Goal: Navigation & Orientation: Understand site structure

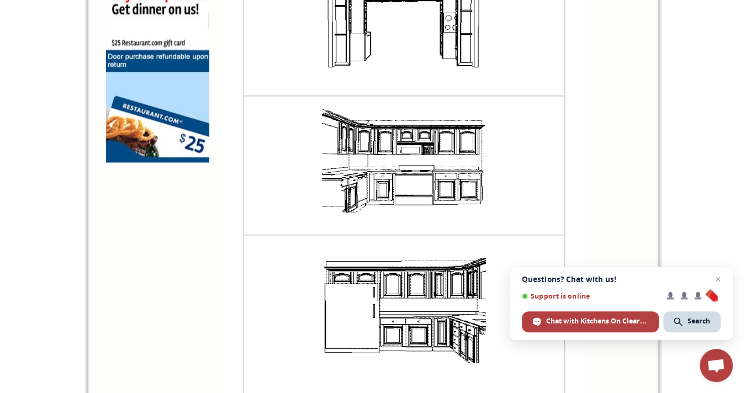
scroll to position [254, 0]
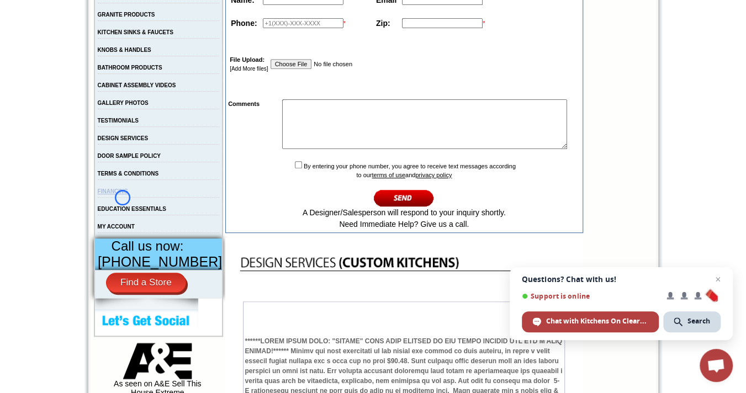
click at [123, 194] on link "FINANCING" at bounding box center [113, 191] width 31 height 6
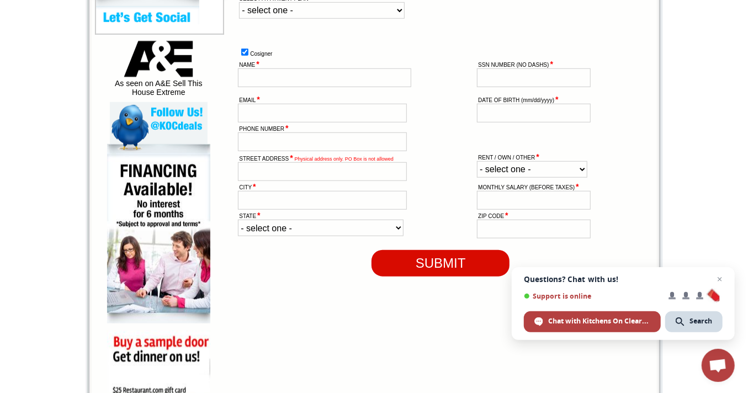
scroll to position [821, 0]
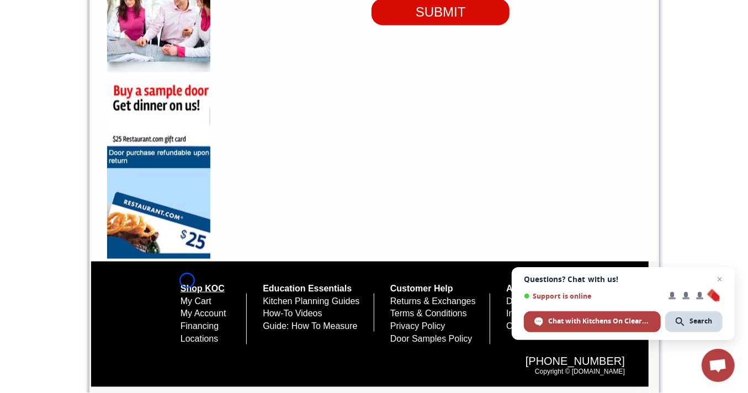
click at [187, 284] on link "Shop KOC" at bounding box center [203, 288] width 44 height 9
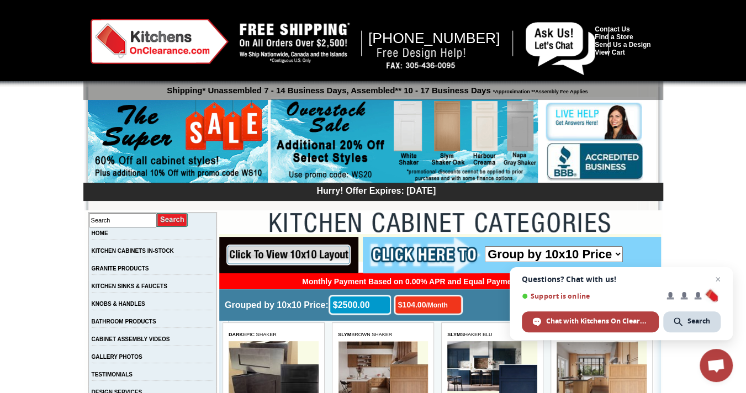
click at [187, 281] on td "GRANITE PRODUCTS" at bounding box center [152, 272] width 129 height 18
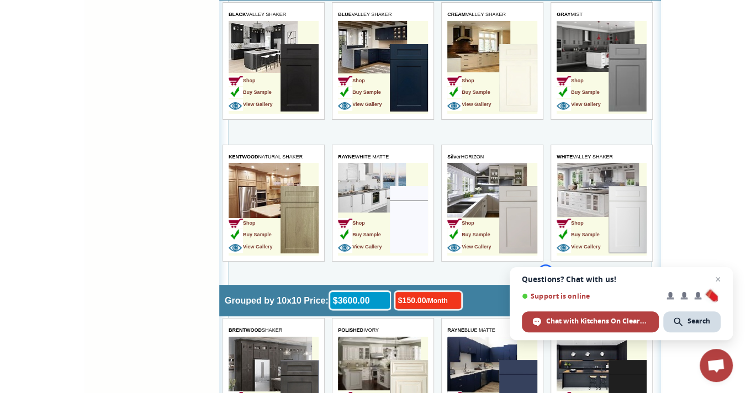
scroll to position [3846, 0]
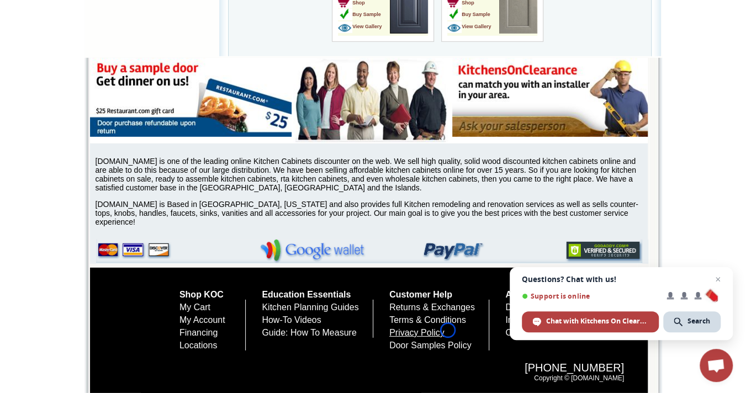
click at [445, 330] on link "Privacy Policy" at bounding box center [416, 332] width 55 height 9
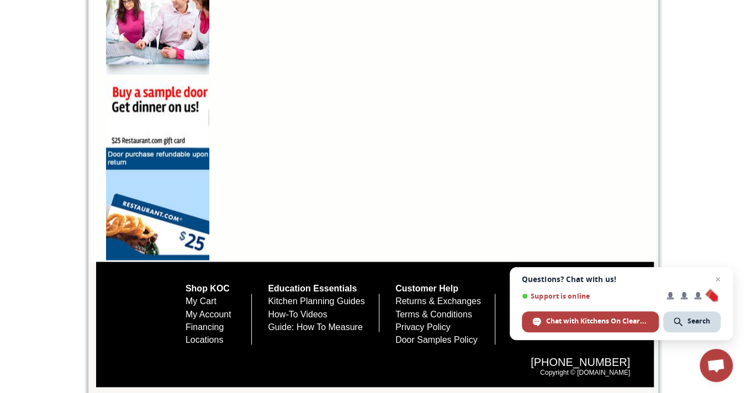
scroll to position [815, 0]
click at [551, 278] on span "Questions? Chat with us!" at bounding box center [621, 279] width 199 height 9
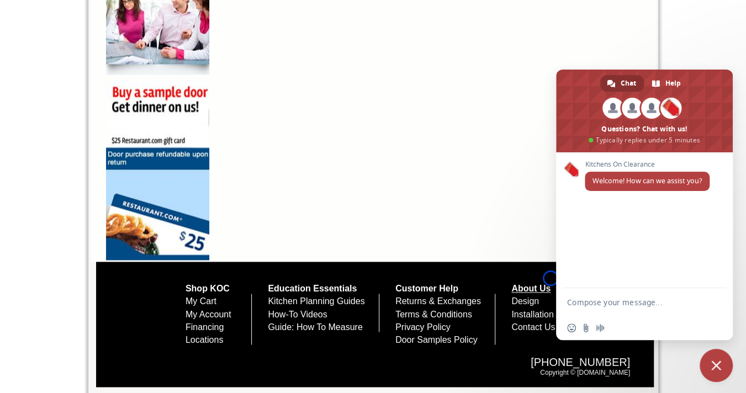
click at [551, 284] on link "About Us" at bounding box center [530, 288] width 39 height 9
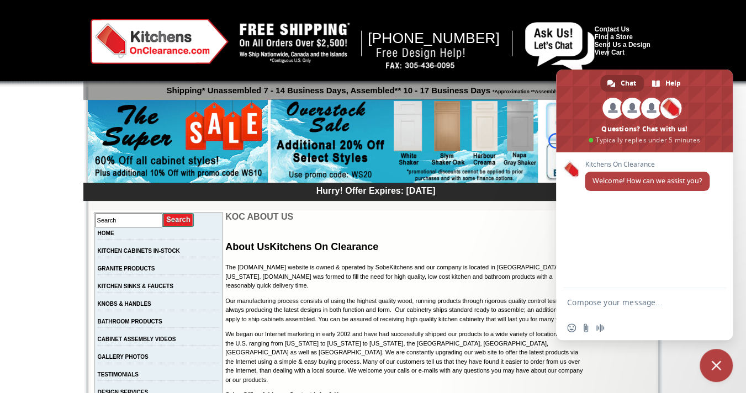
click at [556, 141] on span at bounding box center [644, 111] width 177 height 83
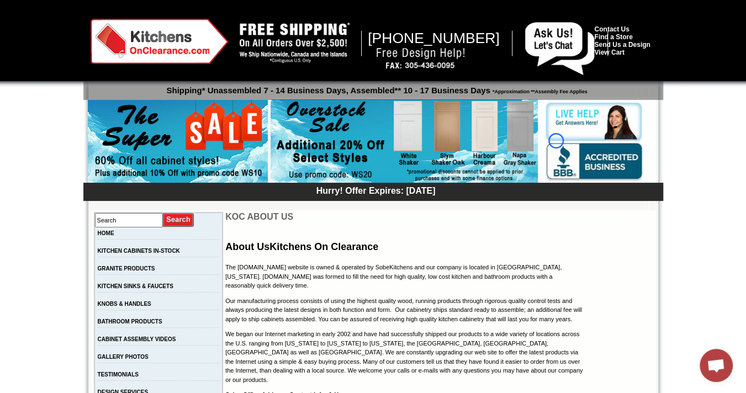
click at [556, 141] on img at bounding box center [600, 121] width 109 height 40
